Goal: Task Accomplishment & Management: Manage account settings

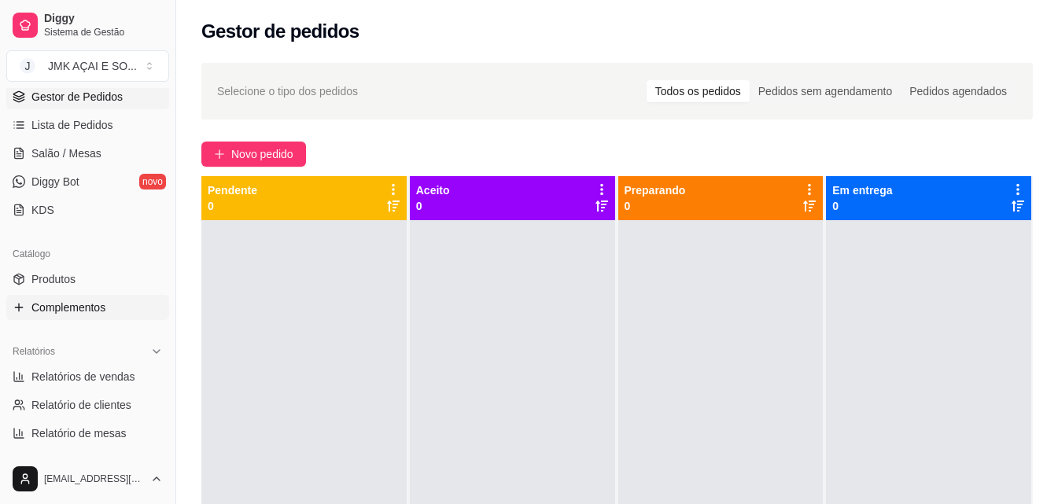
scroll to position [315, 0]
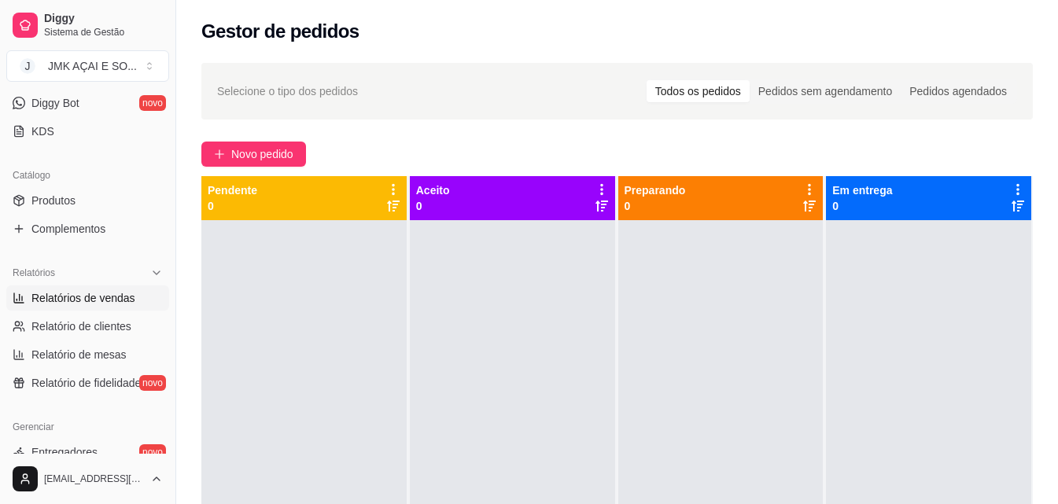
click at [94, 296] on span "Relatórios de vendas" at bounding box center [83, 298] width 104 height 16
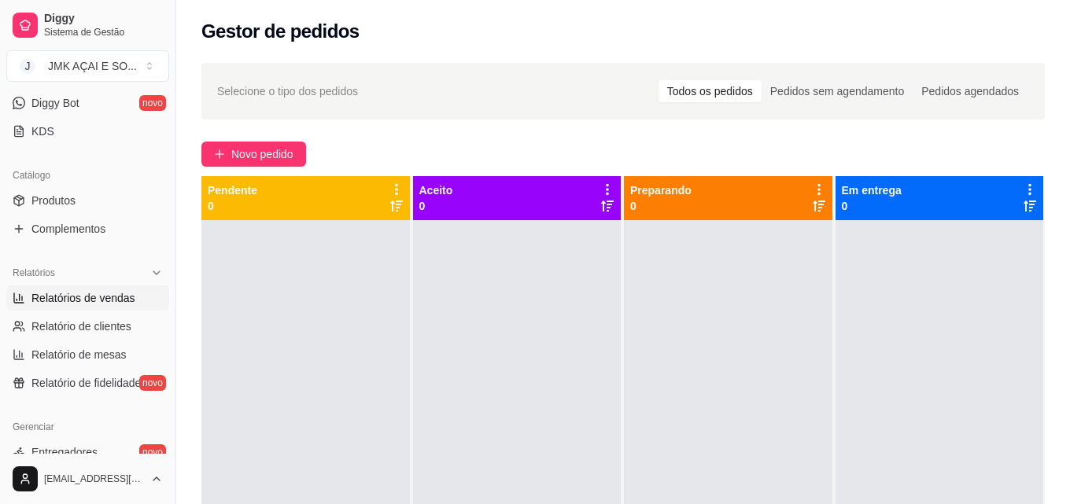
select select "ALL"
select select "0"
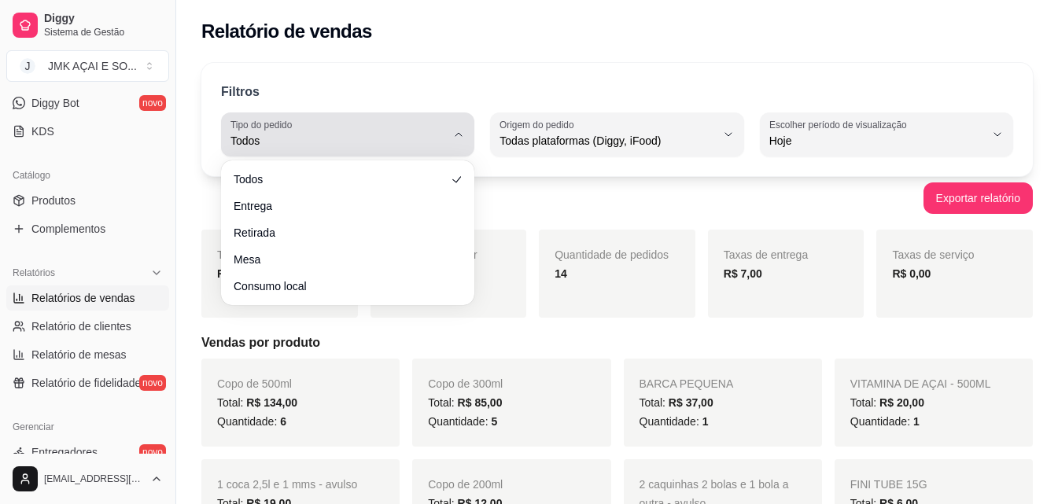
click at [460, 131] on icon "button" at bounding box center [459, 134] width 13 height 13
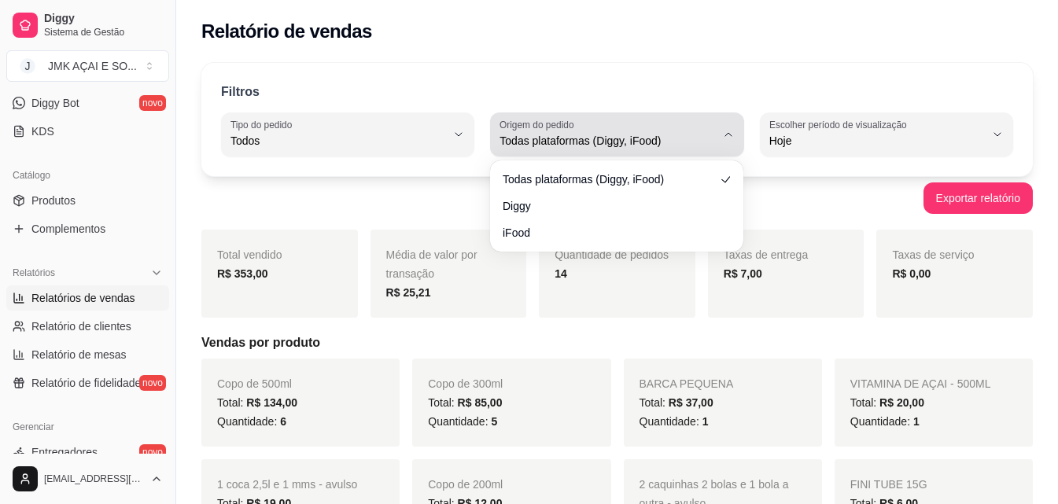
click at [730, 132] on icon "button" at bounding box center [728, 134] width 13 height 13
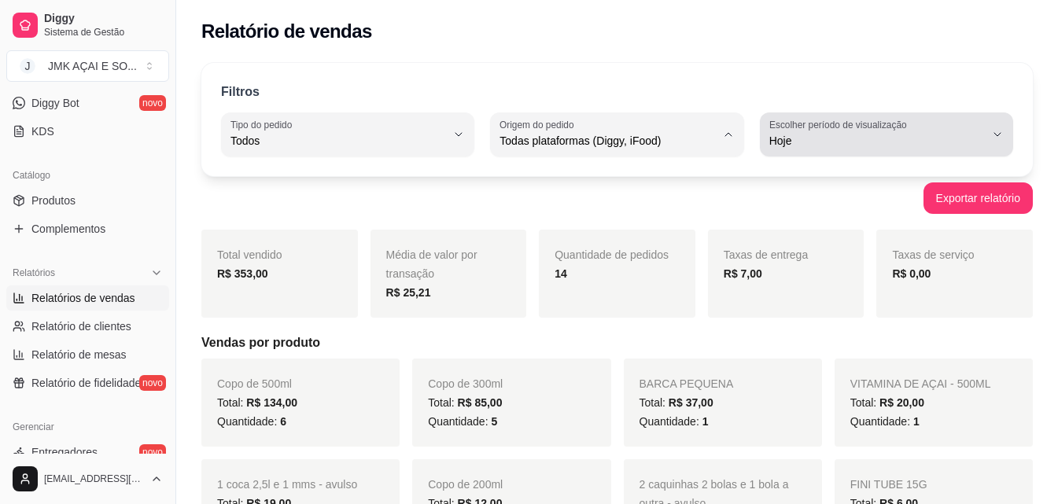
click at [996, 135] on icon "button" at bounding box center [998, 134] width 13 height 13
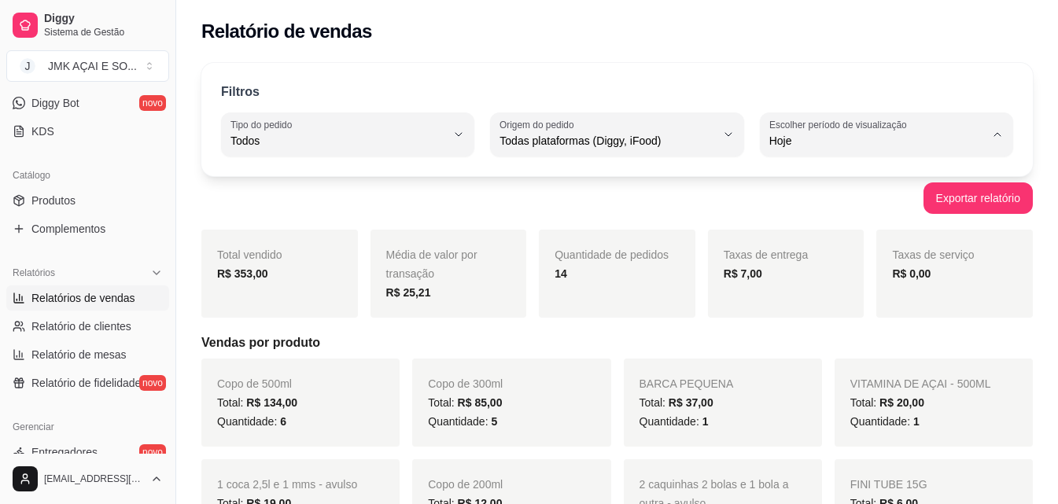
click at [915, 284] on span "30 dias" at bounding box center [879, 281] width 205 height 15
type input "30"
select select "30"
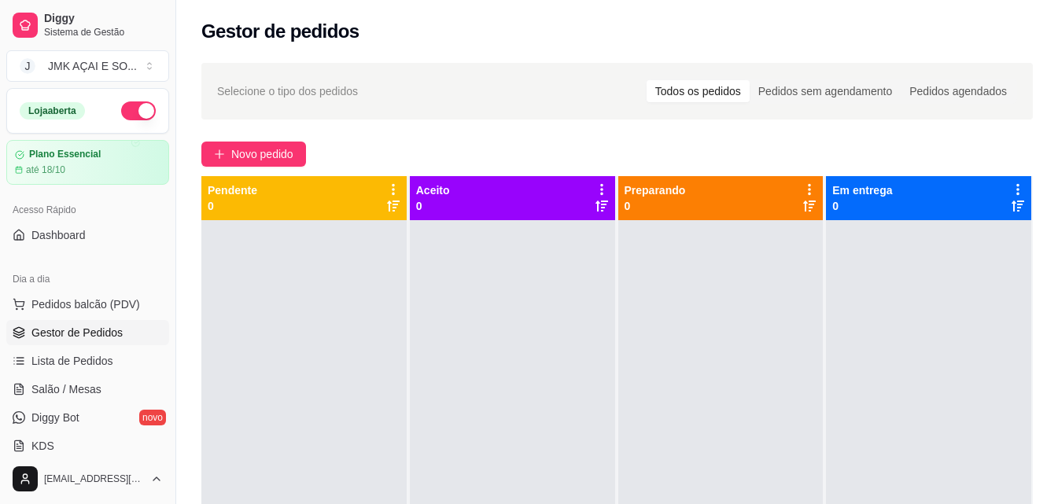
click at [121, 110] on button "button" at bounding box center [138, 111] width 35 height 19
